Goal: Navigation & Orientation: Find specific page/section

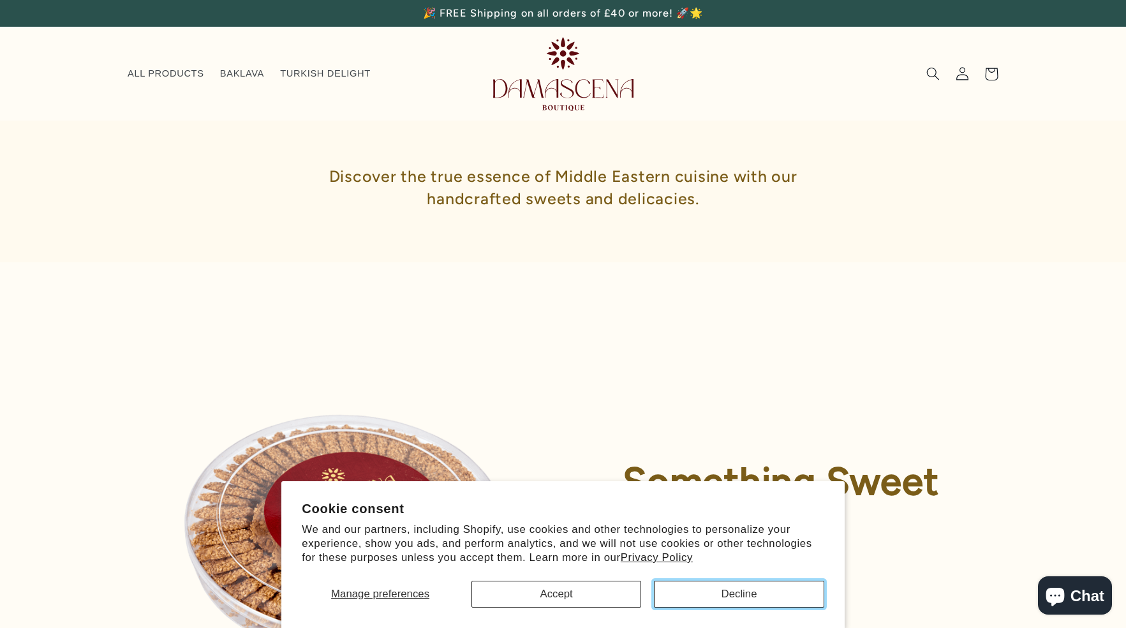
click at [706, 601] on button "Decline" at bounding box center [739, 593] width 170 height 27
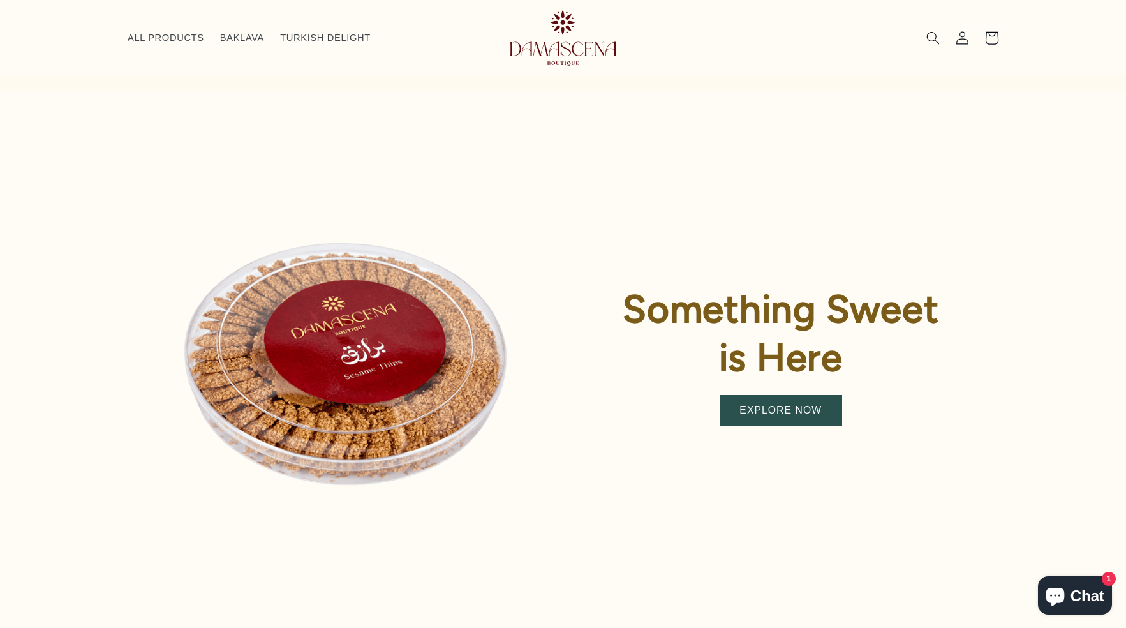
scroll to position [161, 0]
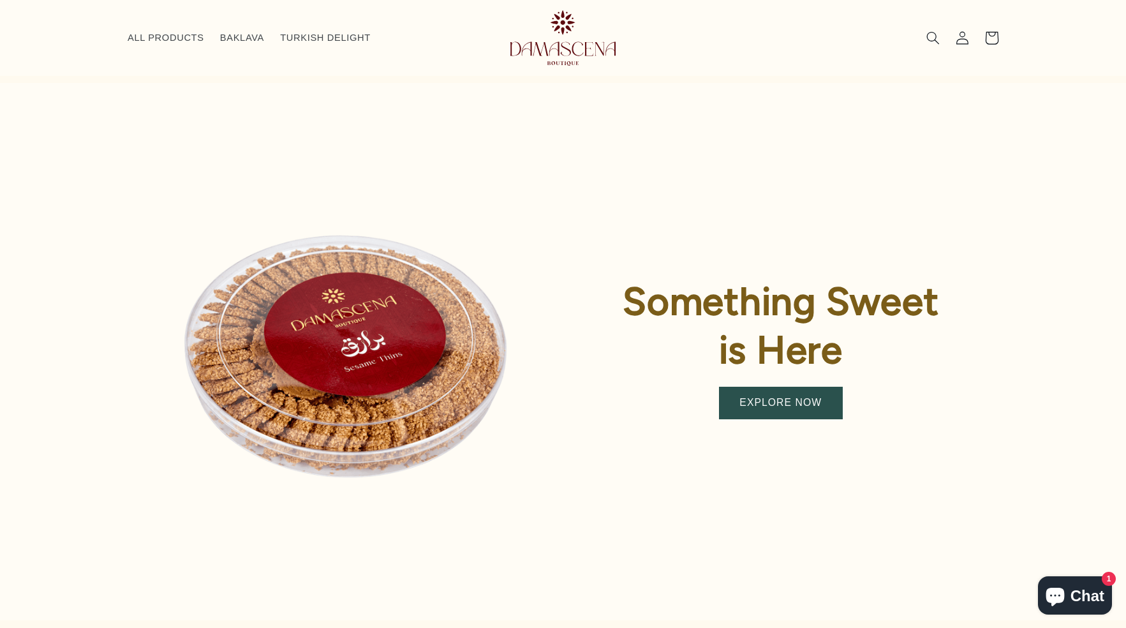
click at [733, 406] on link "EXPLORE NOW" at bounding box center [780, 402] width 122 height 31
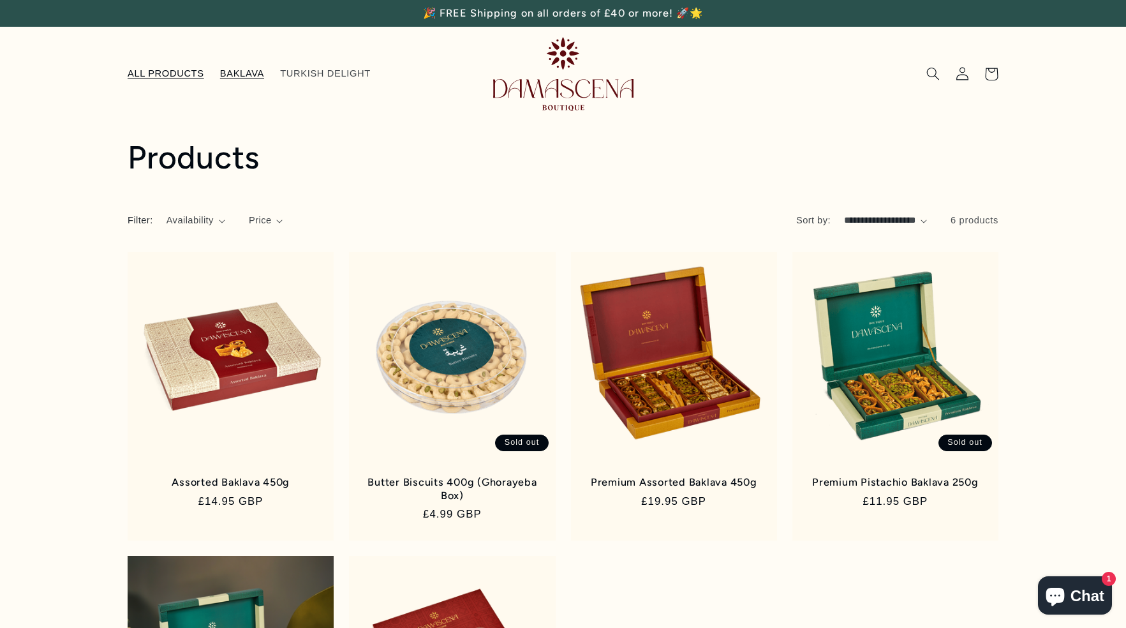
click at [249, 73] on span "BAKLAVA" at bounding box center [242, 74] width 44 height 12
